Goal: Information Seeking & Learning: Learn about a topic

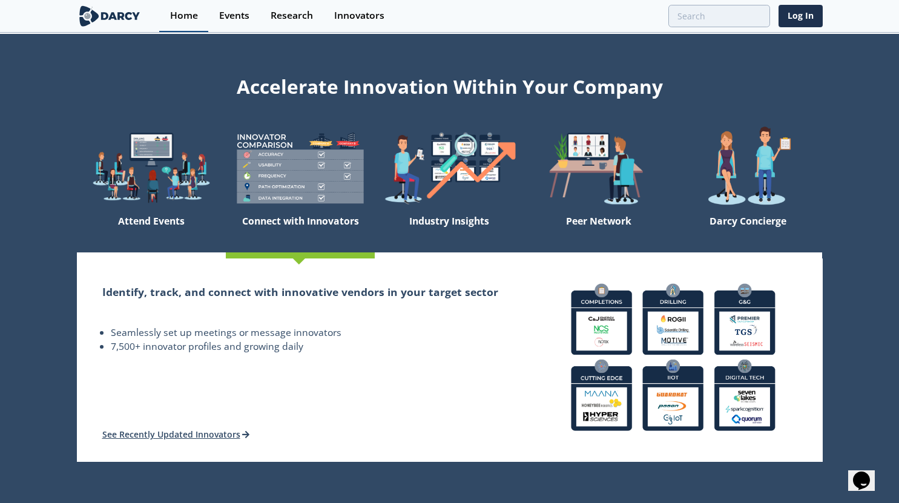
click at [187, 16] on div "Home" at bounding box center [184, 16] width 28 height 10
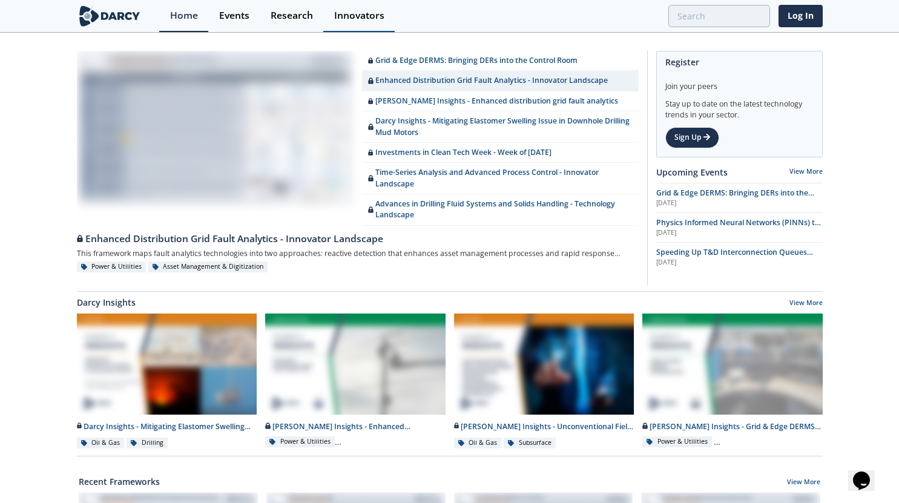
click at [365, 19] on div "Innovators" at bounding box center [359, 16] width 50 height 10
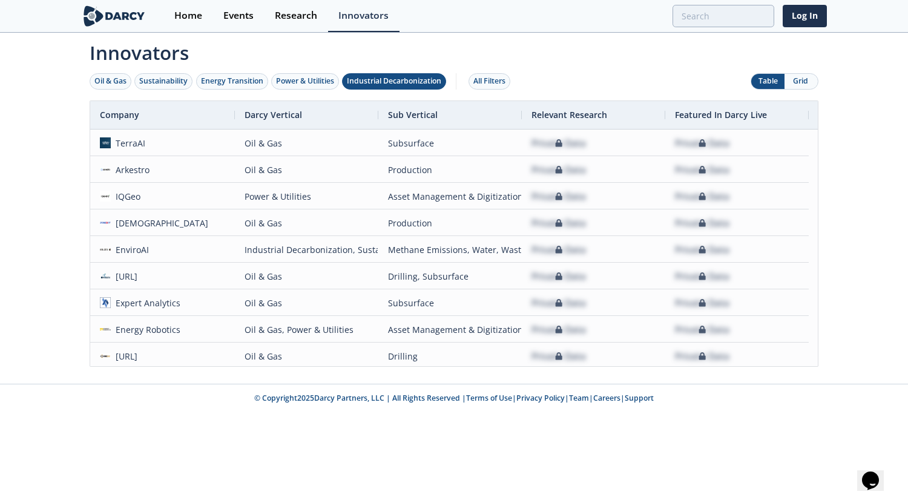
click at [377, 79] on div "Industrial Decarbonization" at bounding box center [394, 81] width 94 height 11
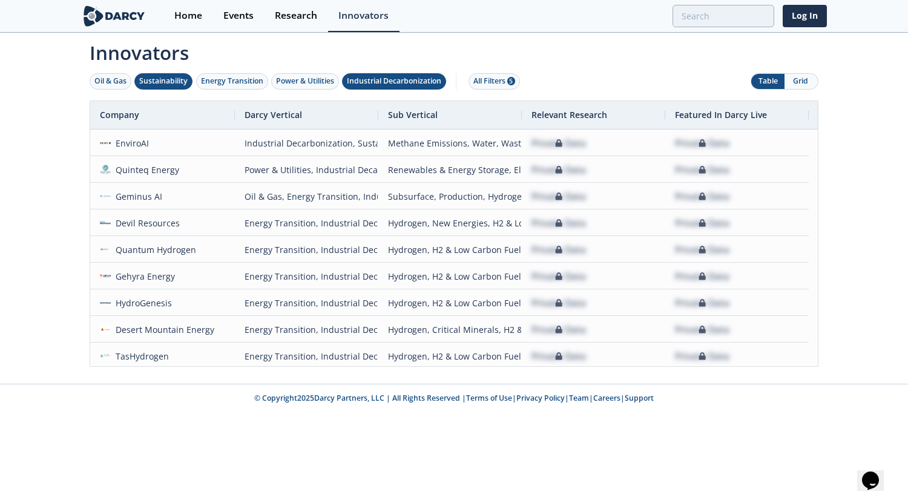
click at [157, 78] on div "Sustainability" at bounding box center [163, 81] width 48 height 11
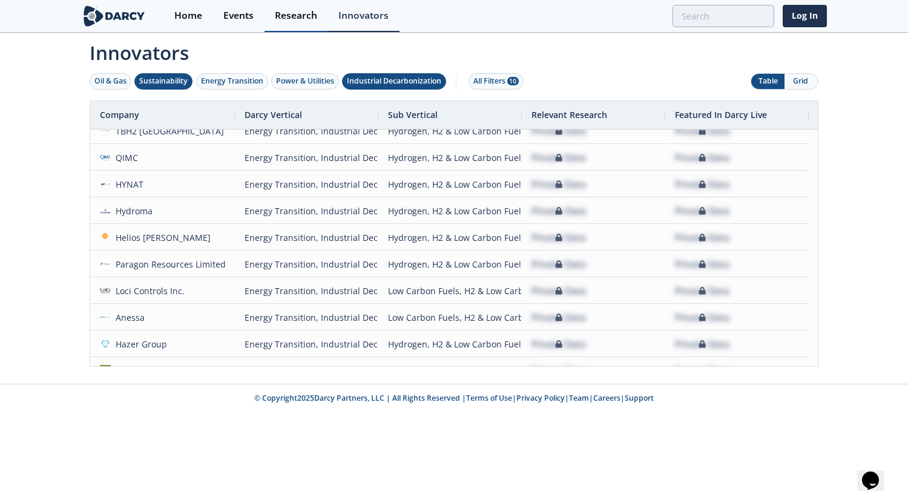
click at [292, 19] on div "Research" at bounding box center [296, 16] width 42 height 10
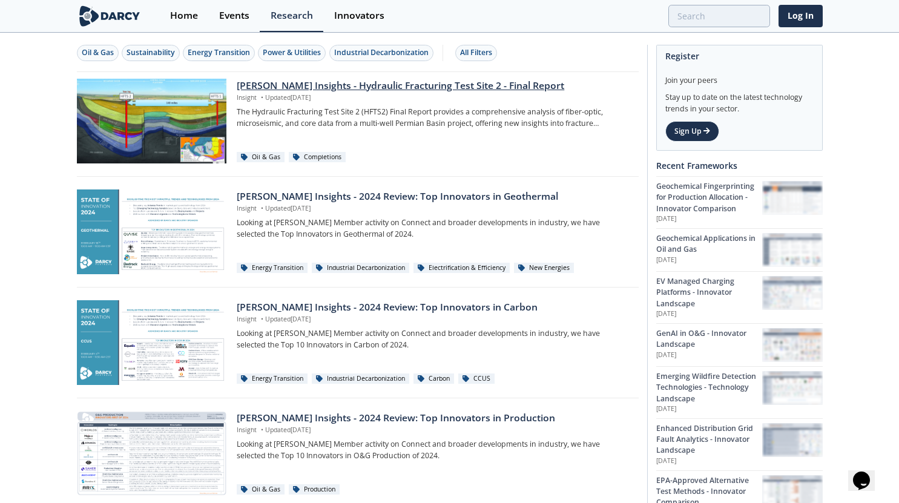
click at [306, 85] on div "[PERSON_NAME] Insights - Hydraulic Fracturing Test Site 2 - Final Report" at bounding box center [433, 86] width 393 height 15
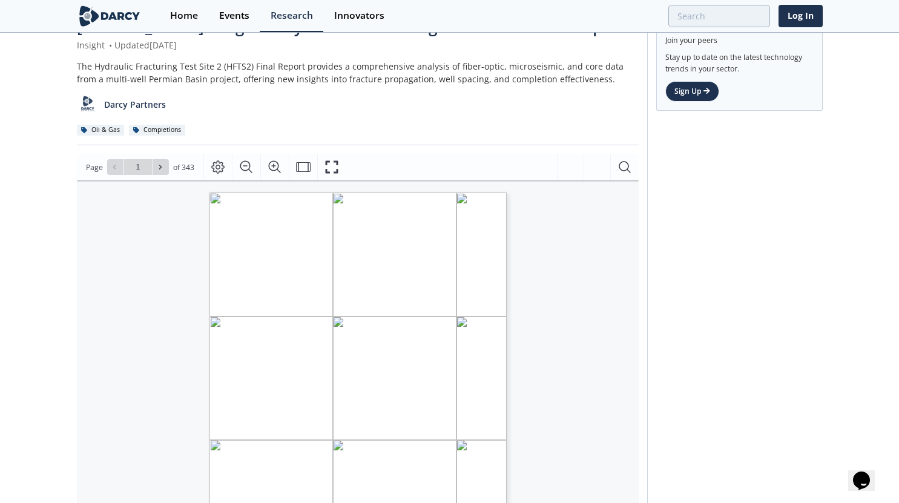
type input "2"
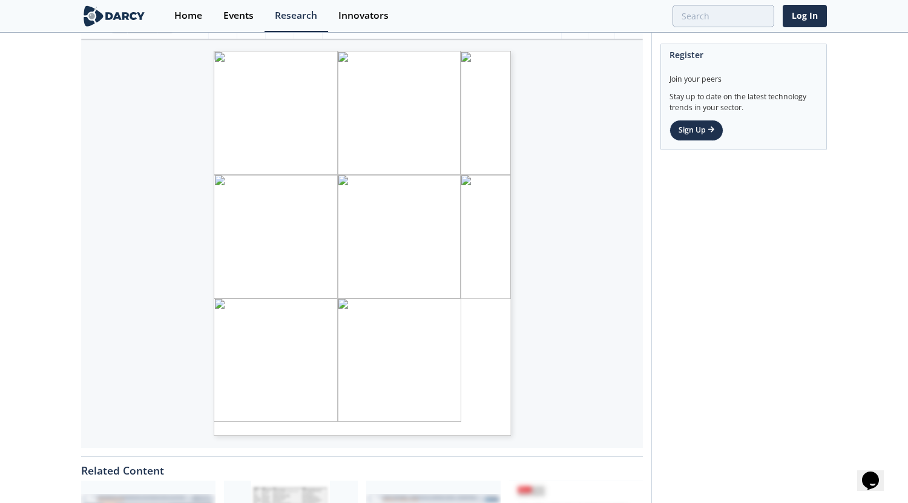
type input "4"
type input "7"
type input "10"
type input "12"
type input "13"
